Goal: Task Accomplishment & Management: Use online tool/utility

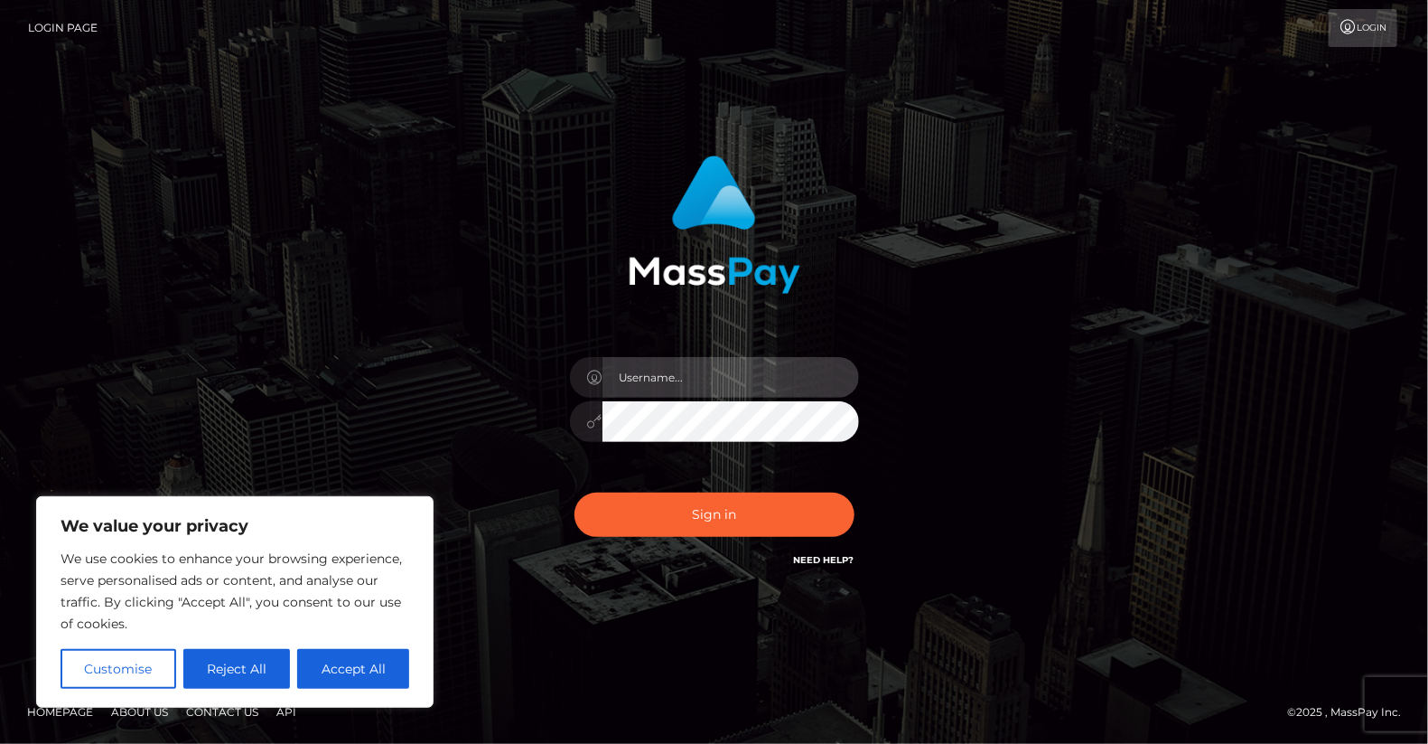
click at [639, 376] on input "text" at bounding box center [731, 377] width 257 height 41
type input "yjoshi"
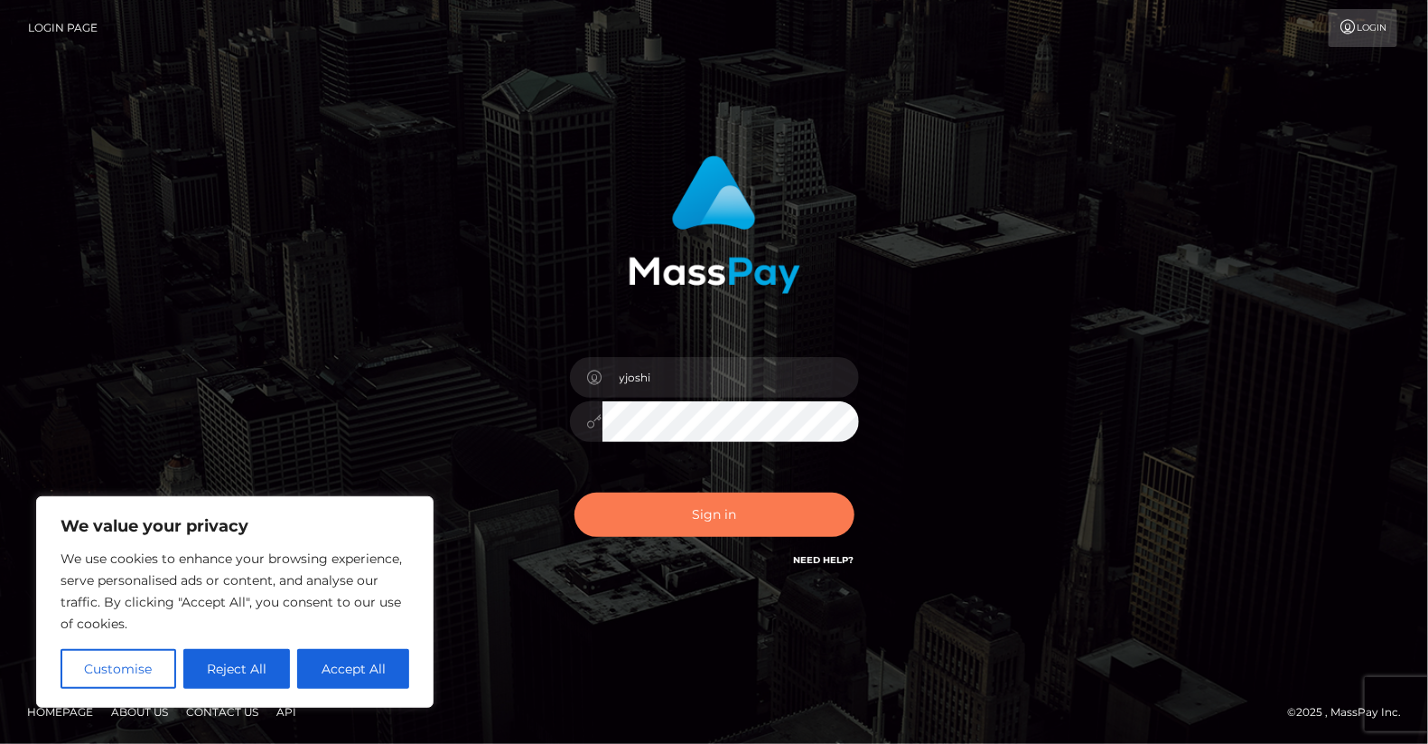
click at [700, 513] on button "Sign in" at bounding box center [715, 514] width 280 height 44
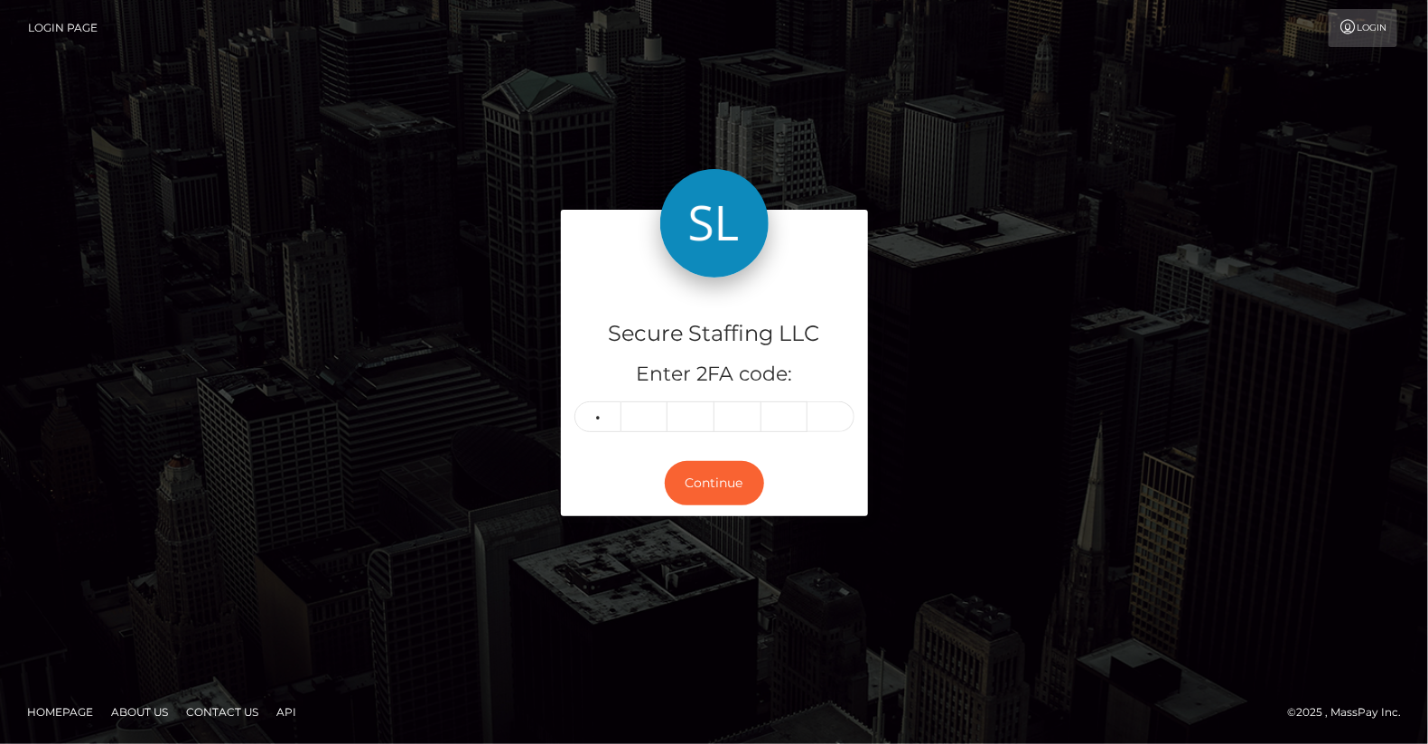
type input "4"
type input "6"
type input "0"
type input "7"
type input "6"
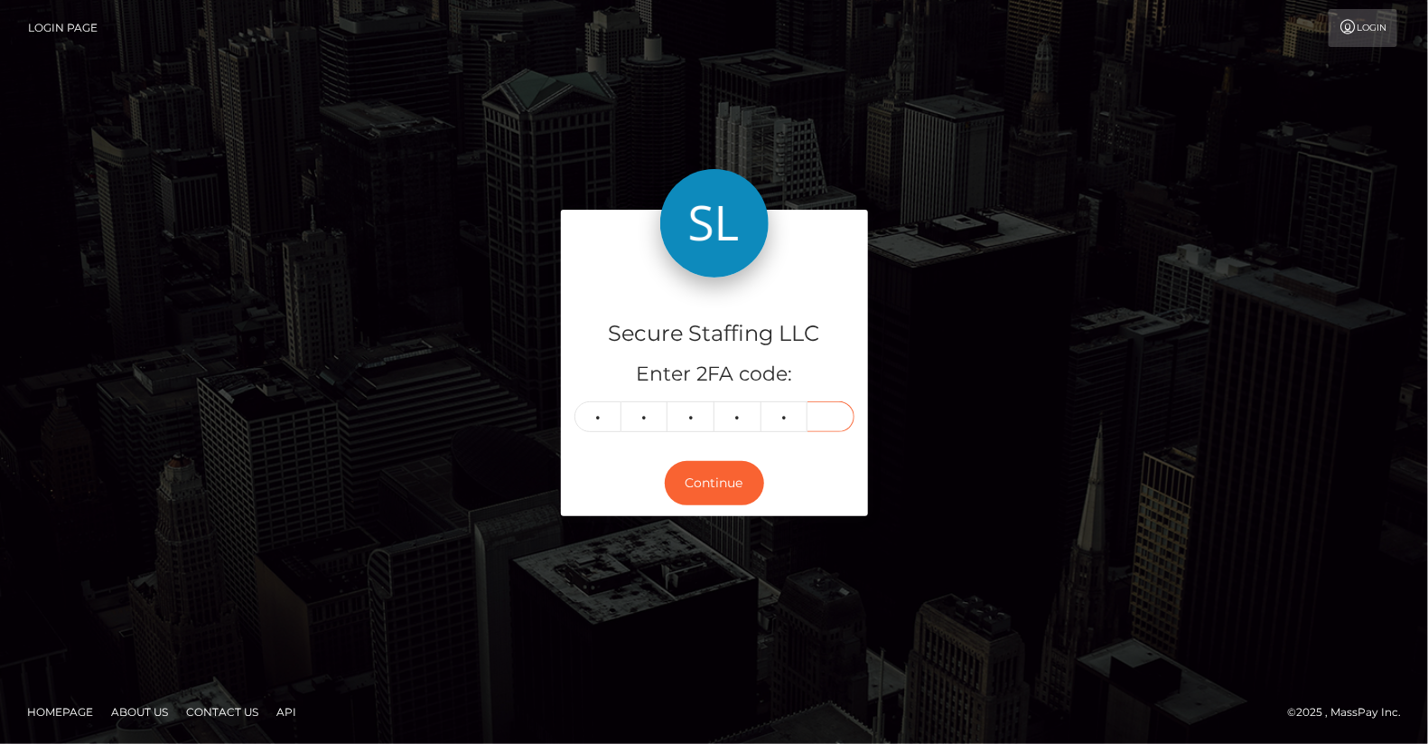
type input "4"
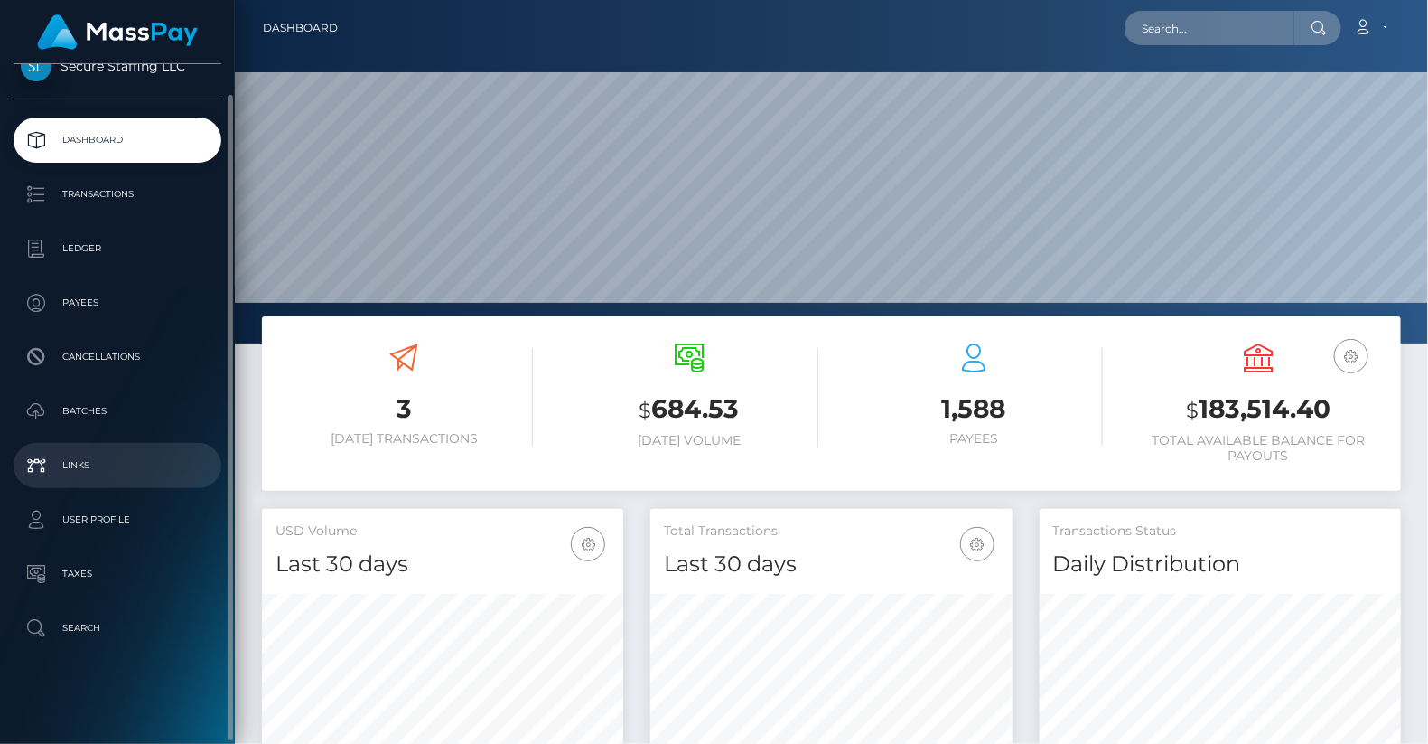
scroll to position [320, 361]
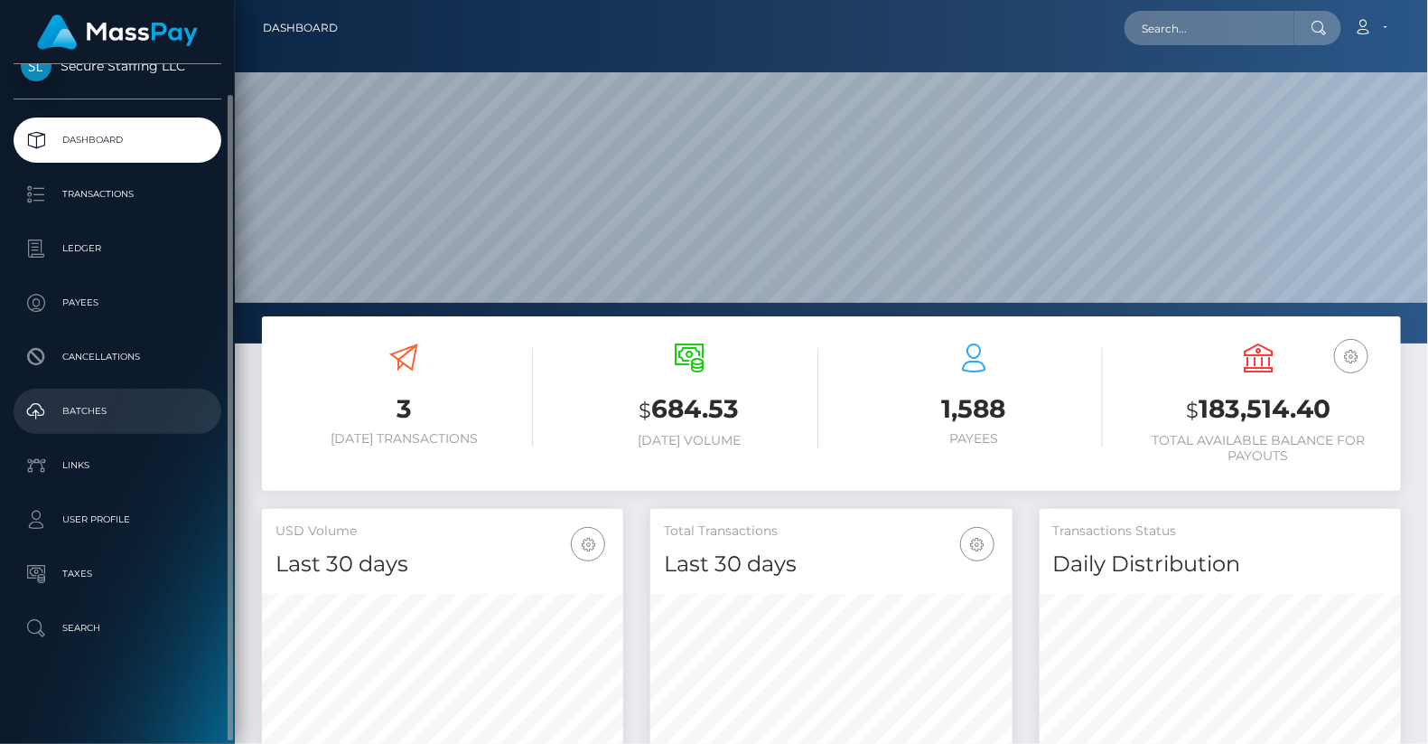
click at [103, 408] on p "Batches" at bounding box center [117, 411] width 193 height 27
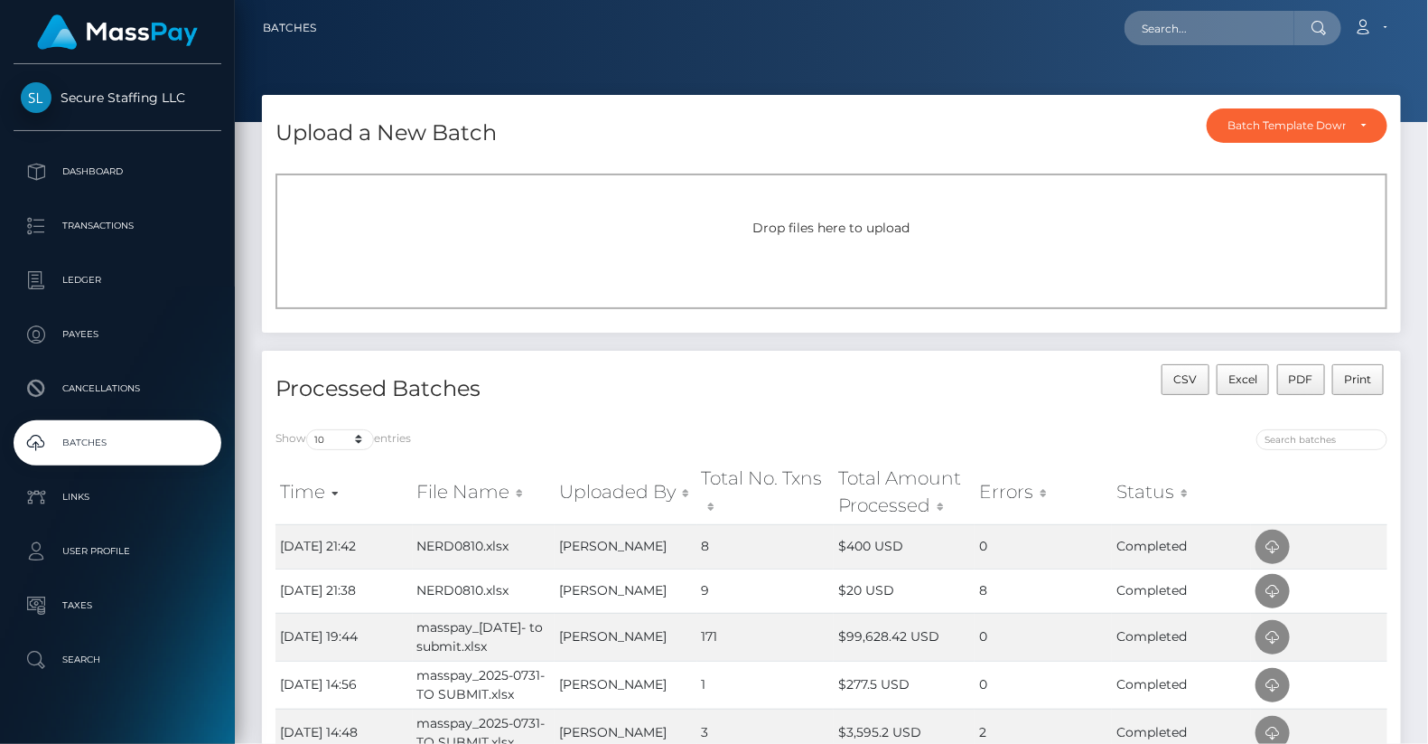
click at [827, 239] on div "Drop files here to upload" at bounding box center [832, 241] width 1112 height 136
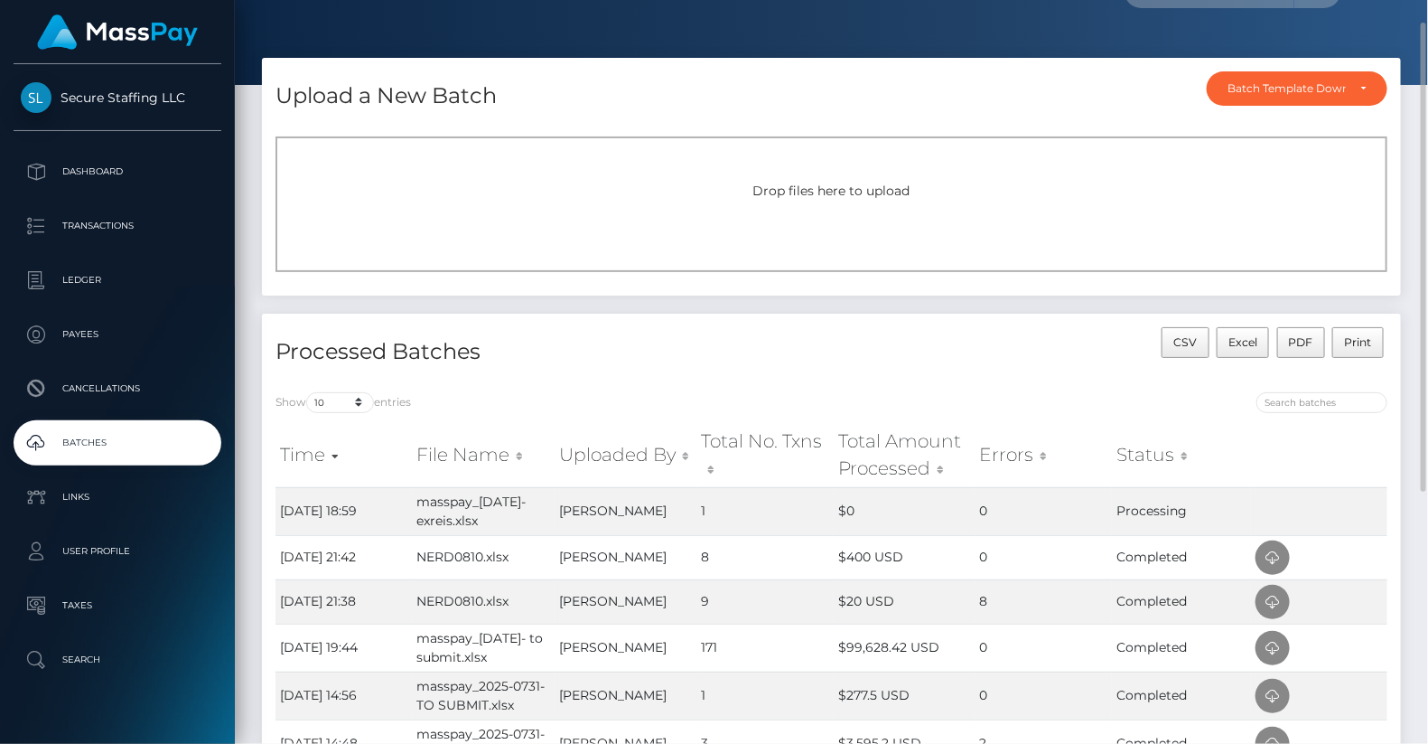
scroll to position [37, 0]
